Goal: Information Seeking & Learning: Learn about a topic

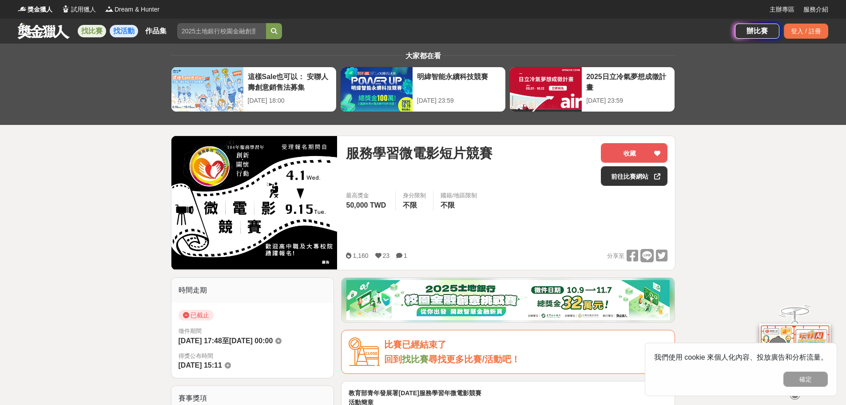
click at [119, 31] on link "找活動" at bounding box center [124, 31] width 28 height 12
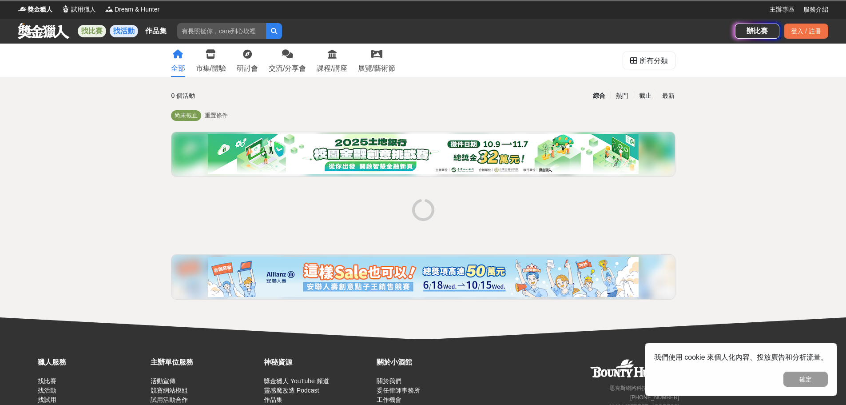
click at [95, 32] on link "找比賽" at bounding box center [92, 31] width 28 height 12
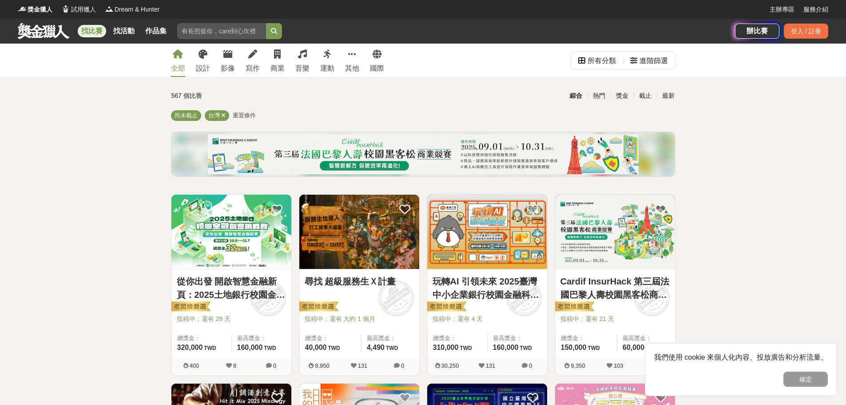
click at [95, 32] on link "找比賽" at bounding box center [92, 31] width 28 height 12
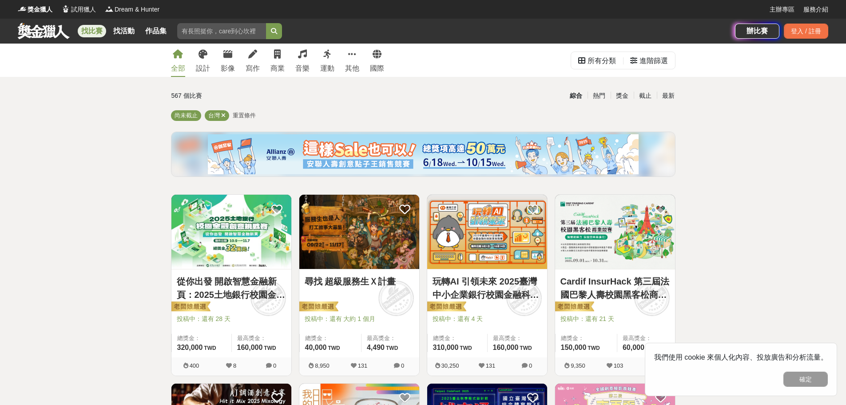
click at [95, 32] on link "找比賽" at bounding box center [92, 31] width 28 height 12
drag, startPoint x: 361, startPoint y: 60, endPoint x: 355, endPoint y: 59, distance: 6.3
click at [361, 60] on div "全部 設計 影像 寫作 商業 音樂 運動 其他 國際" at bounding box center [278, 60] width 224 height 33
click at [355, 59] on link "其他" at bounding box center [352, 60] width 14 height 33
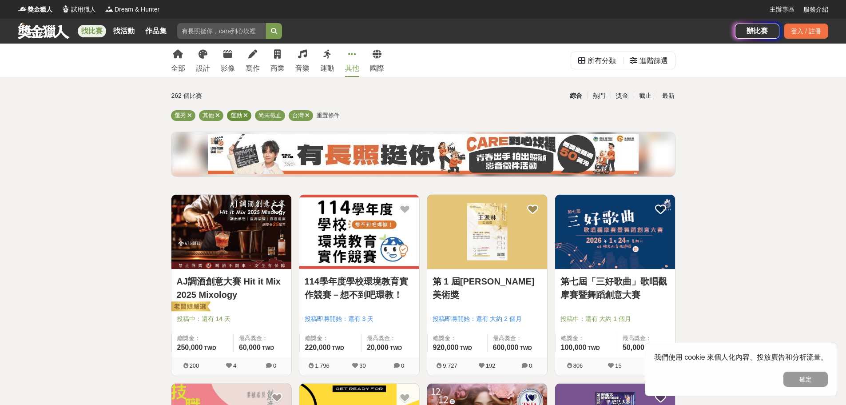
click at [248, 115] on div "運動" at bounding box center [239, 115] width 24 height 11
click at [247, 115] on icon at bounding box center [245, 115] width 4 height 6
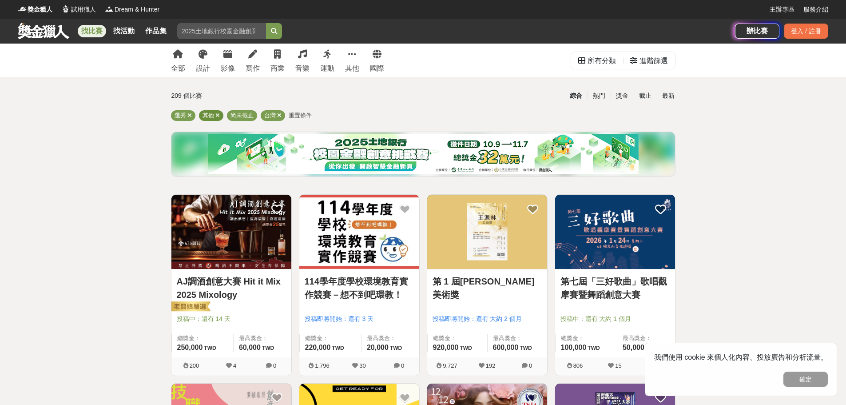
click at [219, 113] on icon at bounding box center [217, 115] width 4 height 6
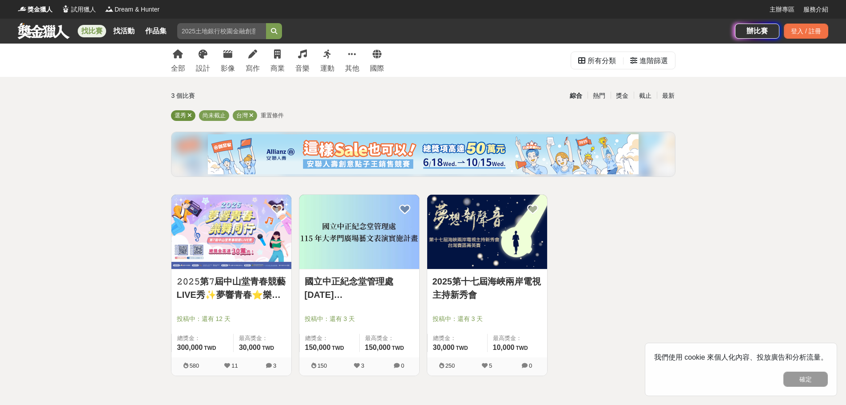
click at [189, 115] on icon at bounding box center [189, 115] width 4 height 6
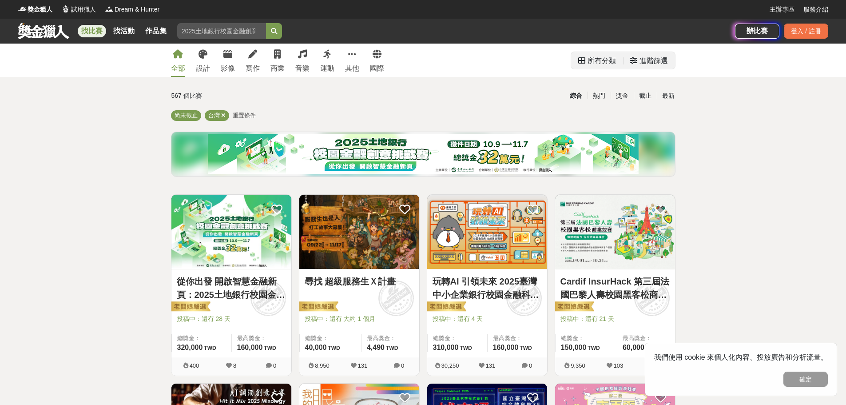
click at [596, 60] on div "所有分類" at bounding box center [602, 61] width 28 height 18
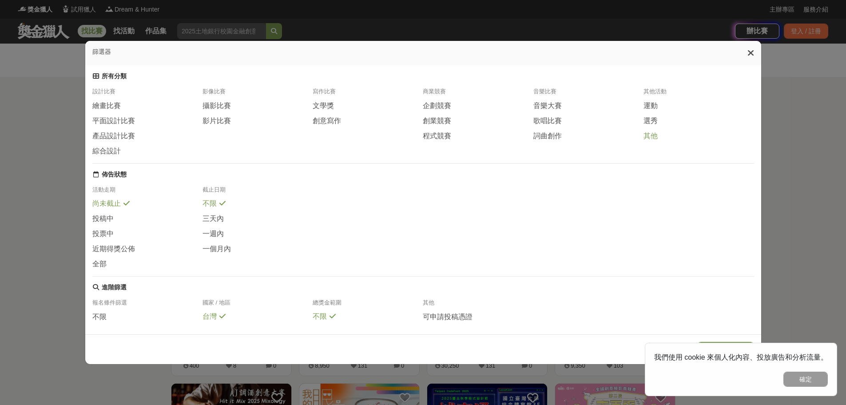
click at [656, 133] on span "其他" at bounding box center [651, 136] width 14 height 9
click at [754, 55] on icon at bounding box center [751, 52] width 7 height 9
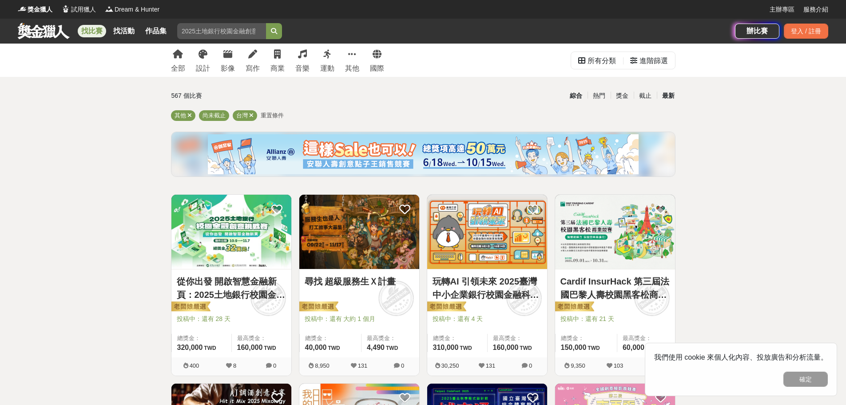
click at [659, 95] on div "最新" at bounding box center [668, 96] width 23 height 16
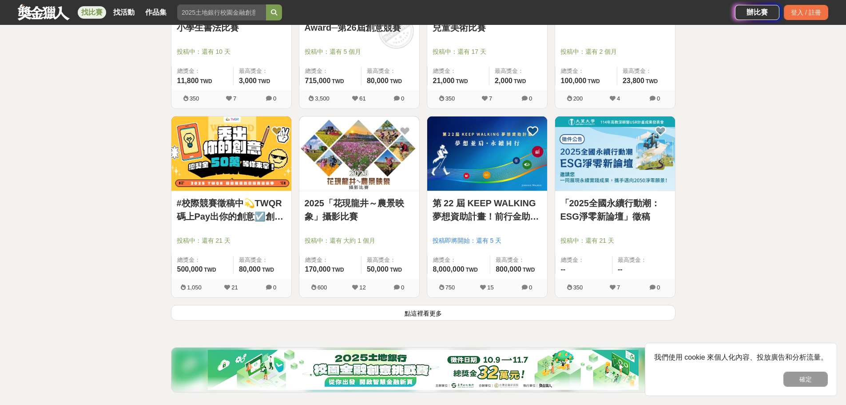
scroll to position [1022, 0]
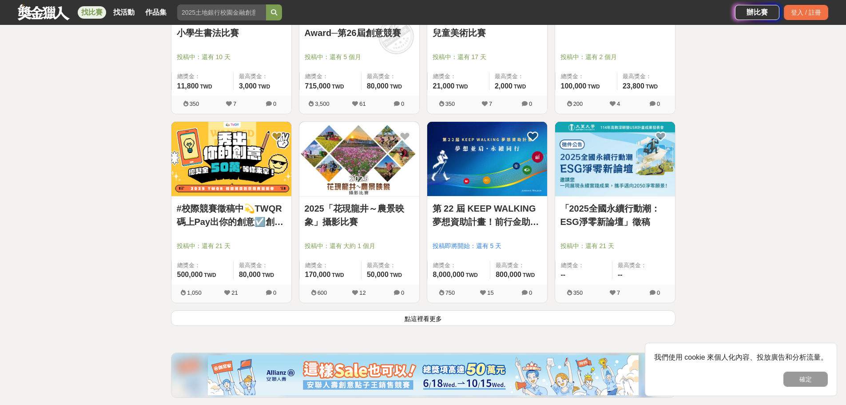
scroll to position [1022, 0]
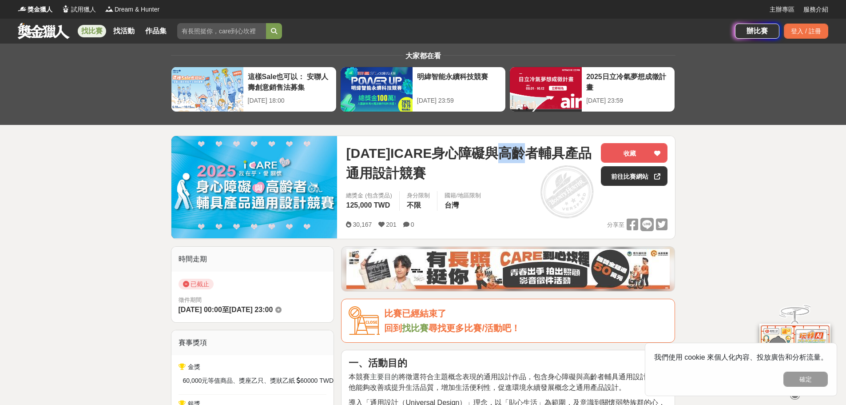
drag, startPoint x: 505, startPoint y: 151, endPoint x: 536, endPoint y: 151, distance: 31.5
click at [536, 151] on span "2025年ICARE身心障礙與高齡者輔具產品通用設計競賽" at bounding box center [470, 163] width 248 height 40
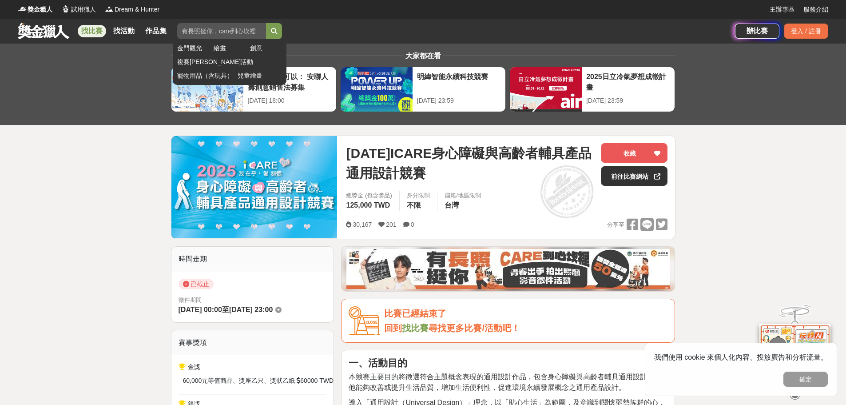
click at [224, 29] on input "search" at bounding box center [221, 31] width 89 height 16
drag, startPoint x: 225, startPoint y: 29, endPoint x: 261, endPoint y: 28, distance: 36.4
click at [261, 28] on input "search" at bounding box center [221, 31] width 89 height 16
click at [276, 28] on icon "submit" at bounding box center [274, 31] width 6 height 6
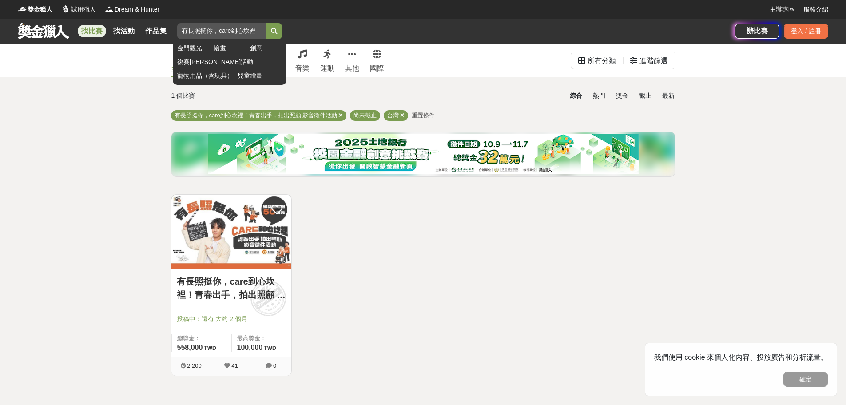
click at [237, 31] on input "search" at bounding box center [221, 31] width 89 height 16
click at [275, 34] on button "submit" at bounding box center [274, 31] width 16 height 16
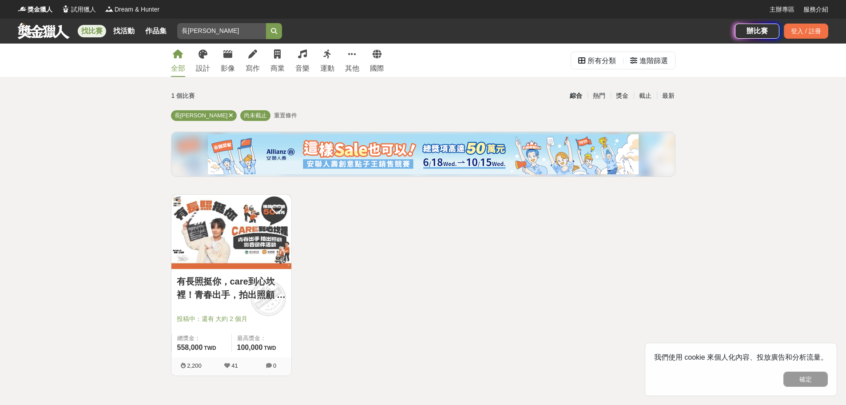
drag, startPoint x: 207, startPoint y: 36, endPoint x: 139, endPoint y: 20, distance: 69.7
click at [141, 23] on div "找比賽 找活動 作品集 長照 金門觀光 繪畫 創意 複賽周邊活動 寵物用品（含玩具） 兒童繪畫" at bounding box center [377, 31] width 718 height 25
type input "ㄋ"
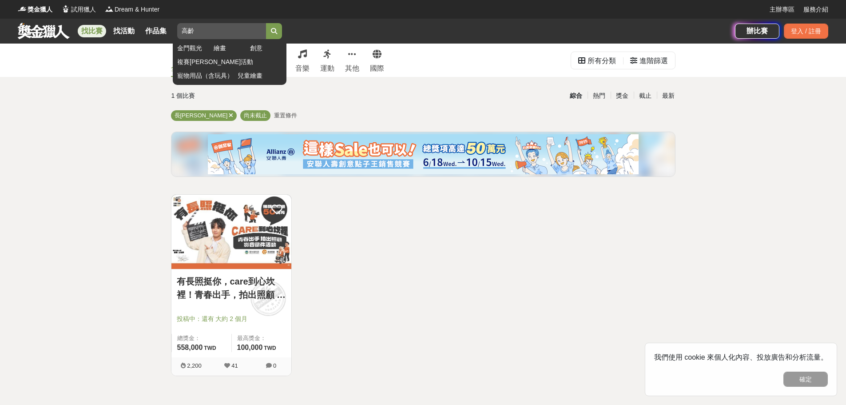
type input "高齡"
click at [275, 29] on icon "submit" at bounding box center [274, 31] width 6 height 6
